Goal: Information Seeking & Learning: Learn about a topic

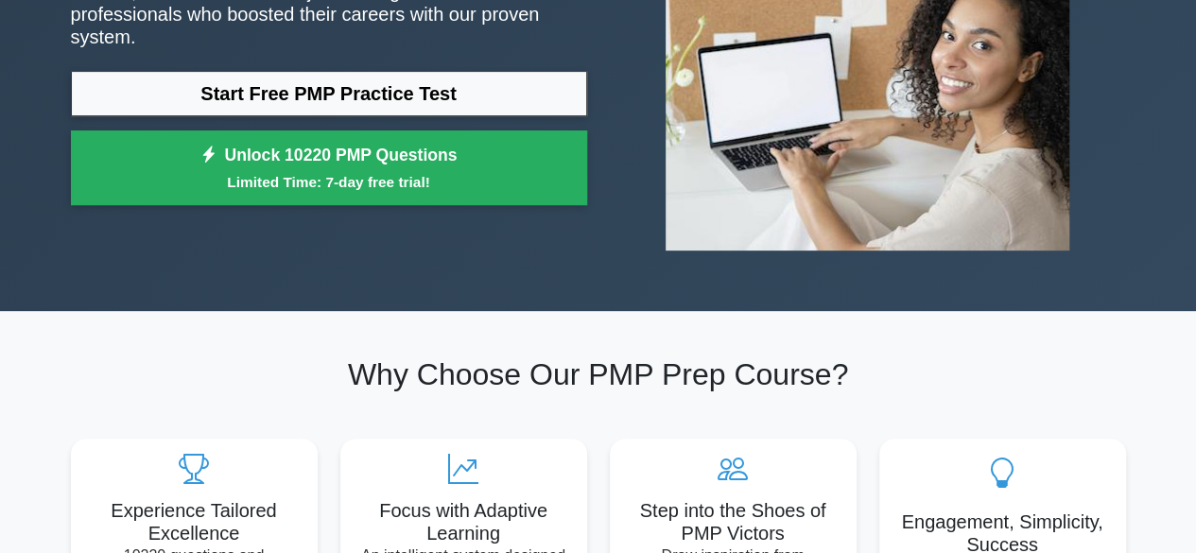
scroll to position [189, 0]
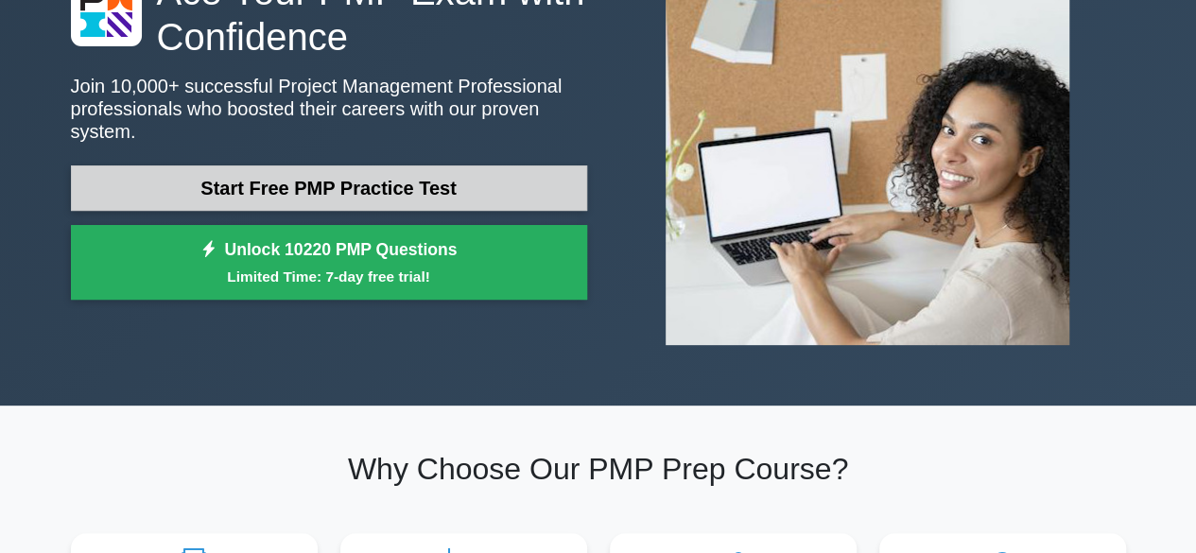
click at [364, 181] on link "Start Free PMP Practice Test" at bounding box center [329, 187] width 516 height 45
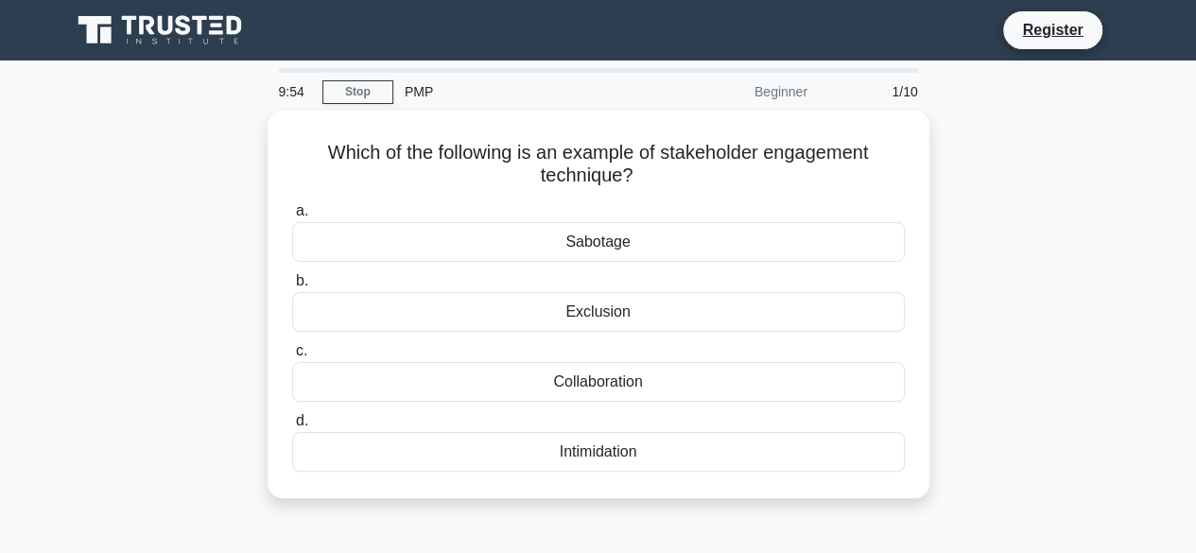
drag, startPoint x: 1189, startPoint y: 286, endPoint x: 1178, endPoint y: 285, distance: 11.5
click at [1189, 286] on main "9:54 Stop PMP Beginner 1/10 Which of the following is an example of stakeholder…" at bounding box center [598, 541] width 1196 height 960
